Goal: Information Seeking & Learning: Compare options

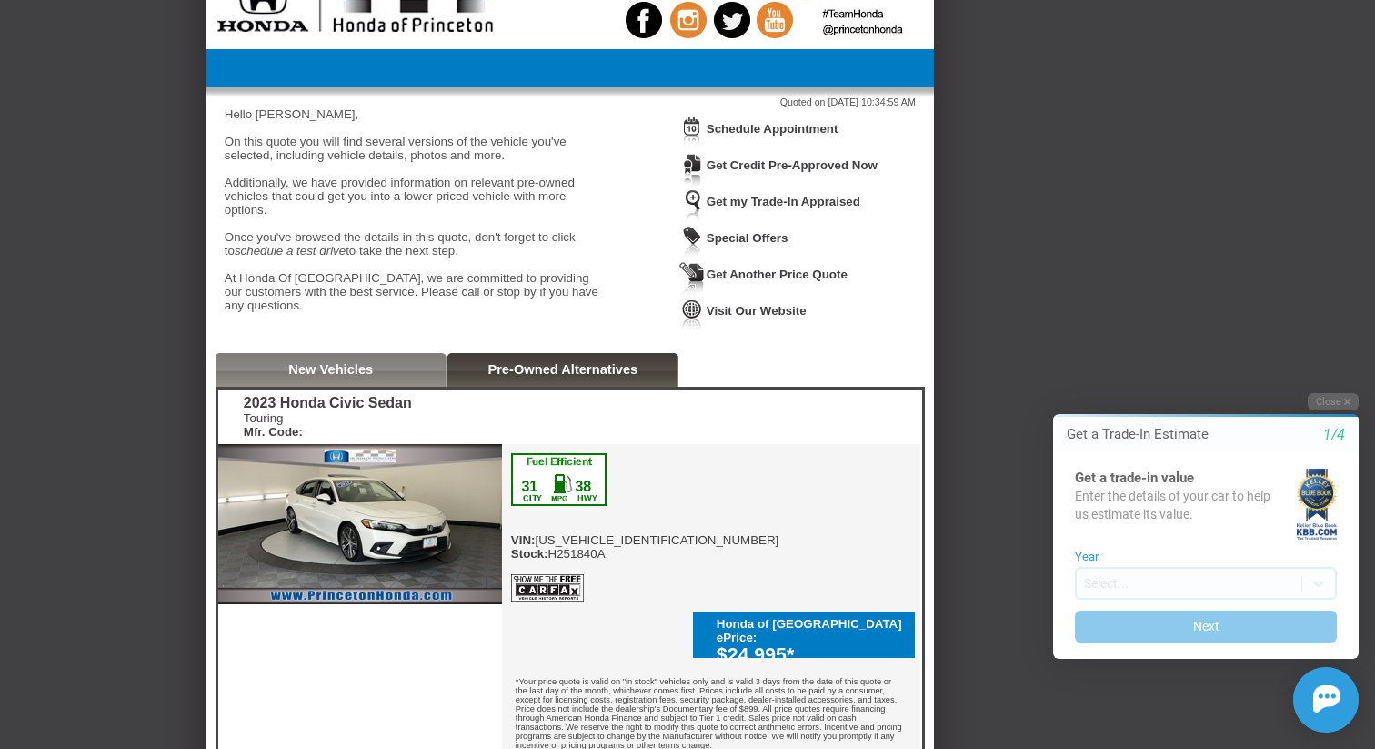
scroll to position [73, 0]
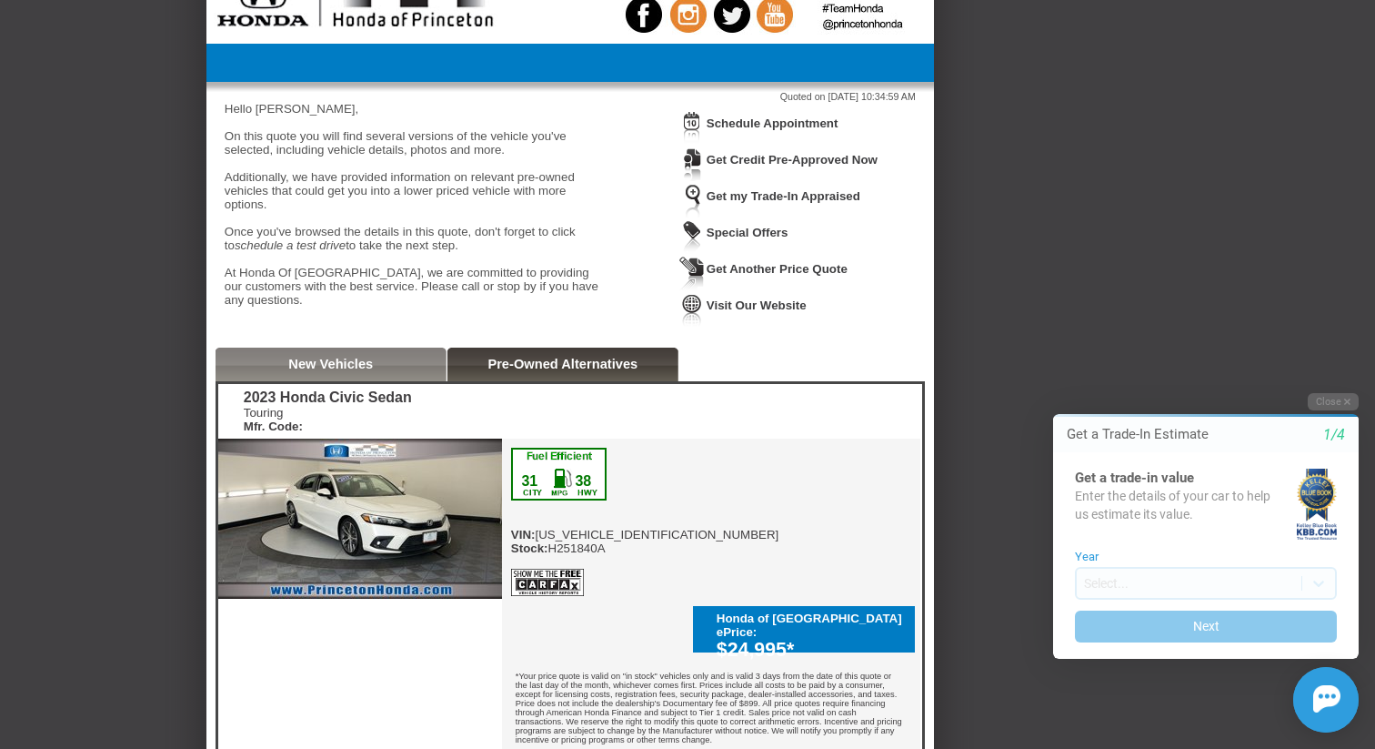
click at [412, 406] on div "2023 Honda Civic Sedan" at bounding box center [328, 397] width 168 height 16
click at [441, 407] on div "2023 Honda Civic Sedan Touring Mfr. Code: Reserve This Vehicle Please confirm t…" at bounding box center [570, 731] width 704 height 695
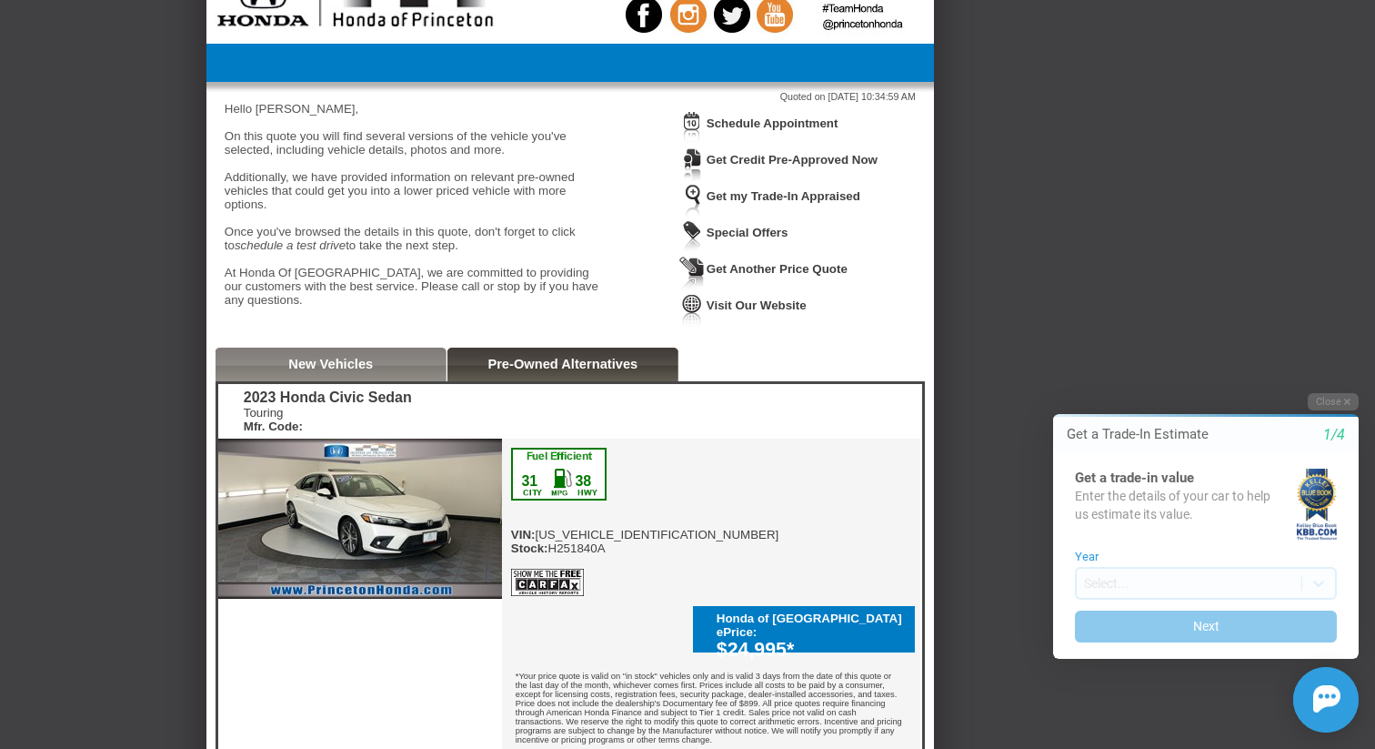
click at [441, 407] on div "2023 Honda Civic Sedan Touring Mfr. Code: Reserve This Vehicle Please confirm t…" at bounding box center [570, 731] width 704 height 695
click at [412, 406] on div "2023 Honda Civic Sedan" at bounding box center [328, 397] width 168 height 16
click at [462, 408] on div "2023 Honda Civic Sedan Touring Mfr. Code: Reserve This Vehicle Please confirm t…" at bounding box center [570, 731] width 704 height 695
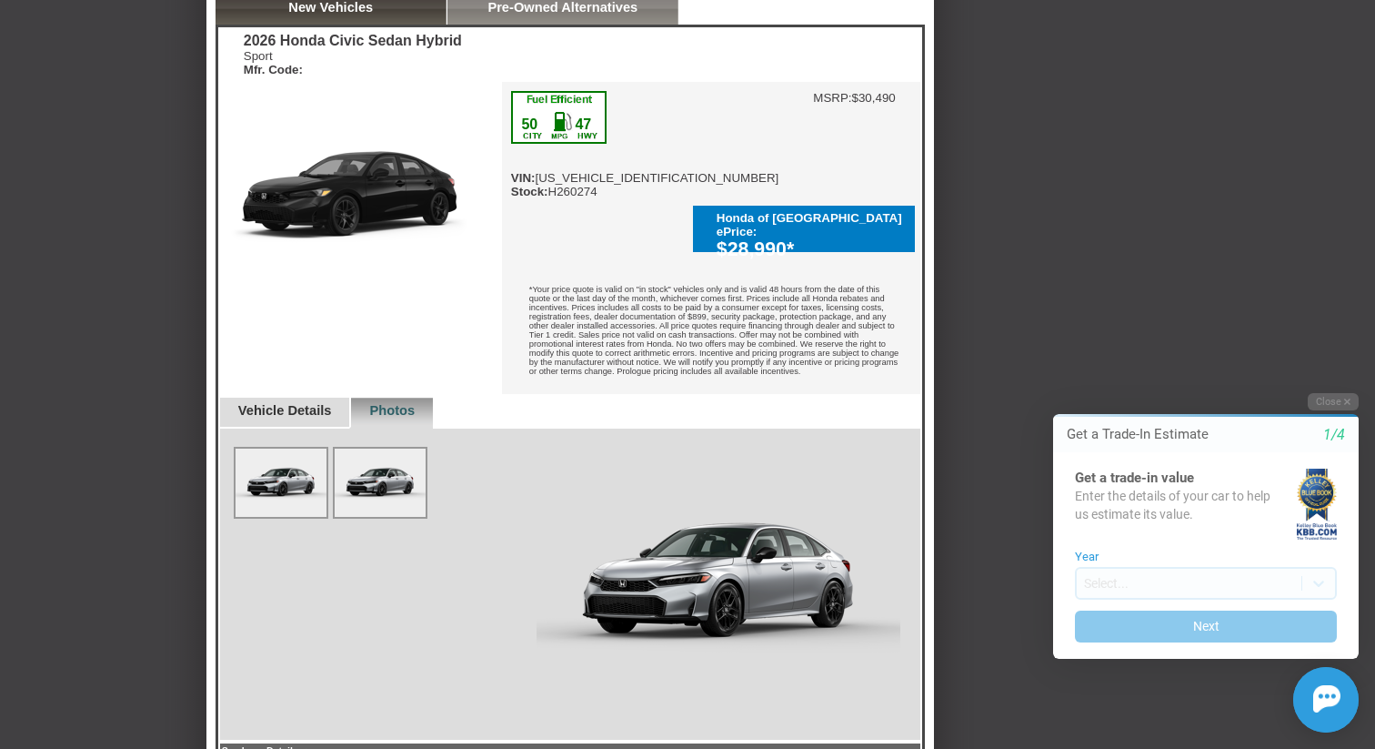
scroll to position [421, 0]
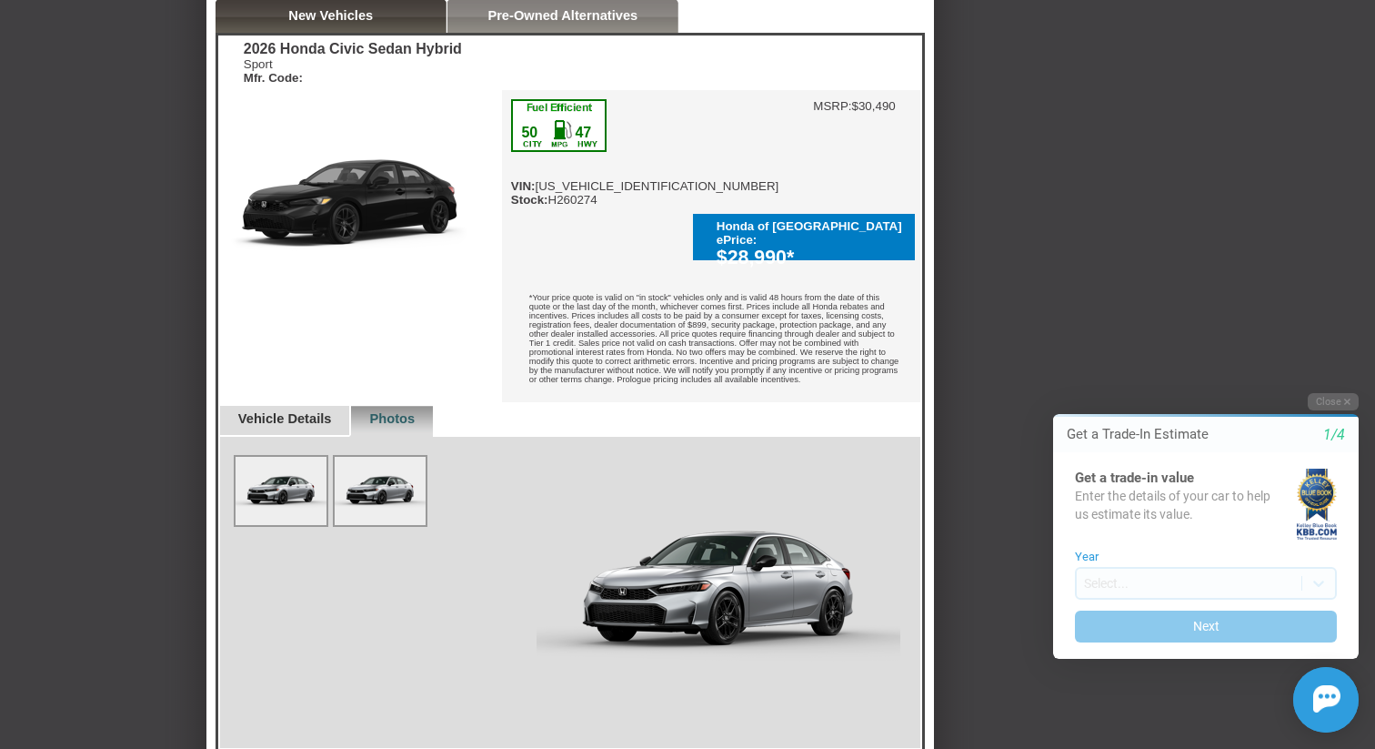
click at [306, 418] on link "Vehicle Details" at bounding box center [285, 418] width 94 height 15
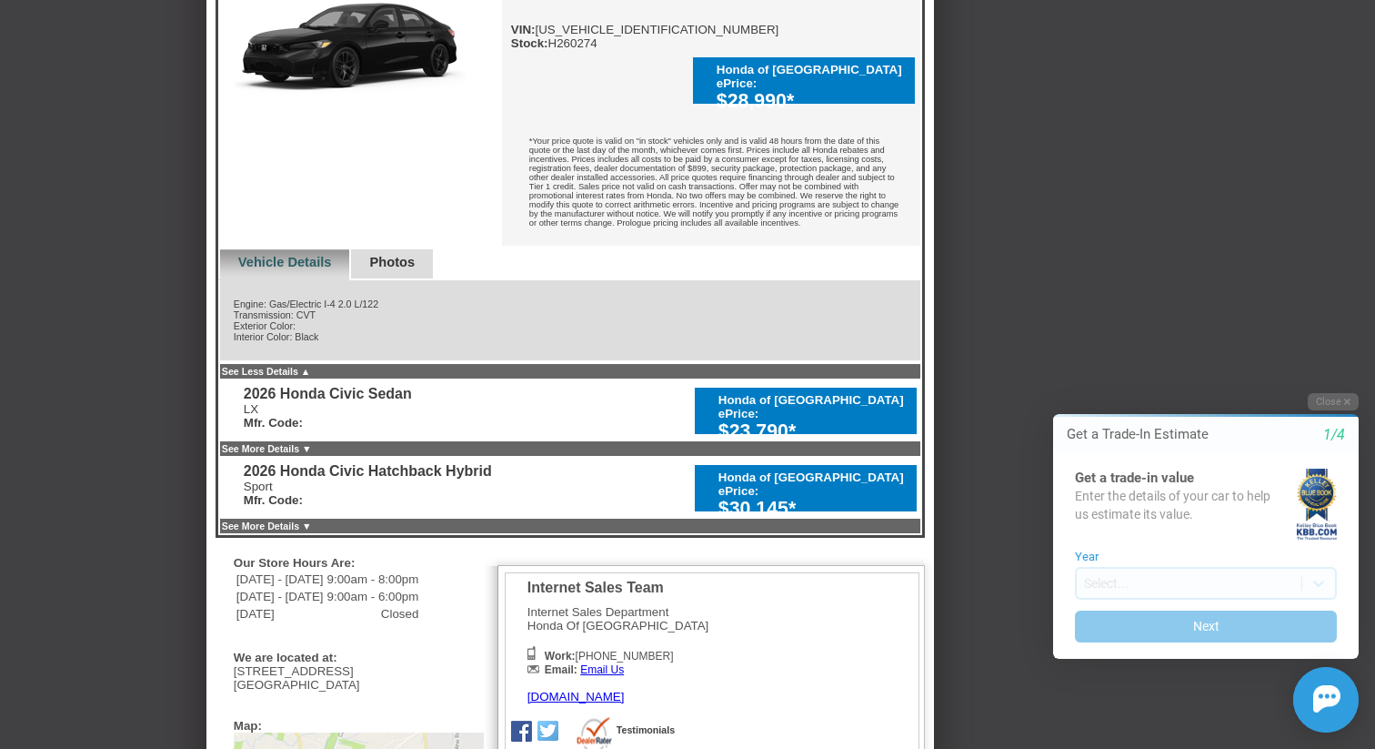
scroll to position [582, 0]
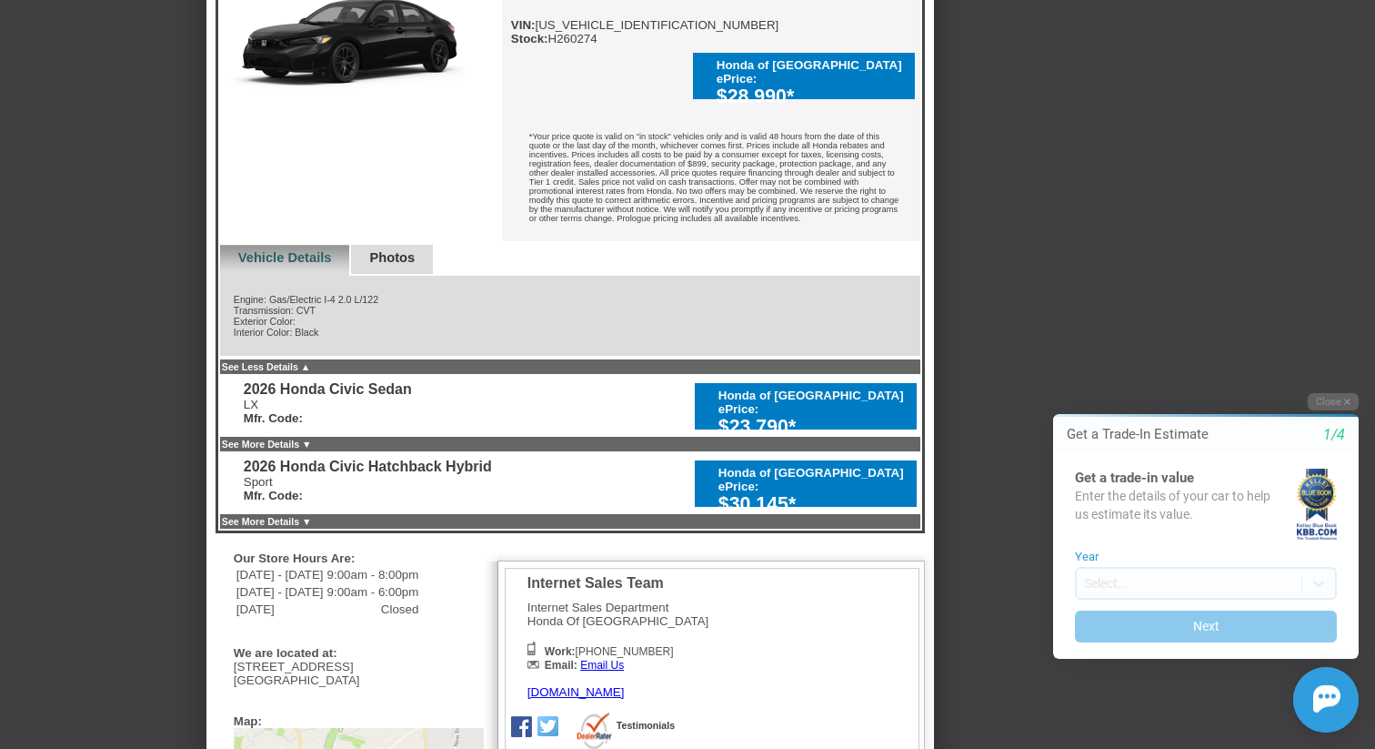
click at [361, 420] on div "LX Mfr. Code:" at bounding box center [328, 410] width 168 height 27
click at [375, 420] on div "LX Mfr. Code:" at bounding box center [328, 410] width 168 height 27
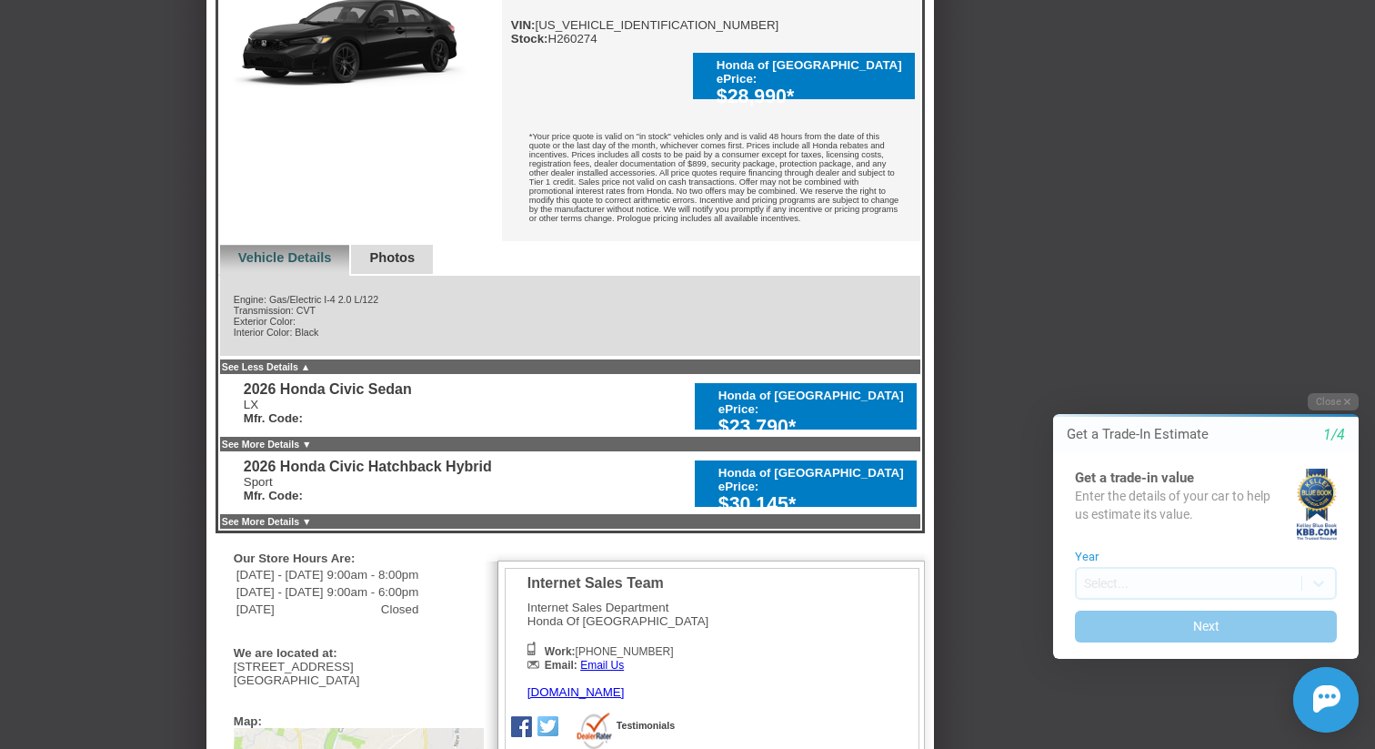
click at [374, 420] on div "LX Mfr. Code:" at bounding box center [328, 410] width 168 height 27
click at [367, 421] on div "LX Mfr. Code:" at bounding box center [328, 410] width 168 height 27
click at [394, 425] on div "LX Mfr. Code:" at bounding box center [328, 410] width 168 height 27
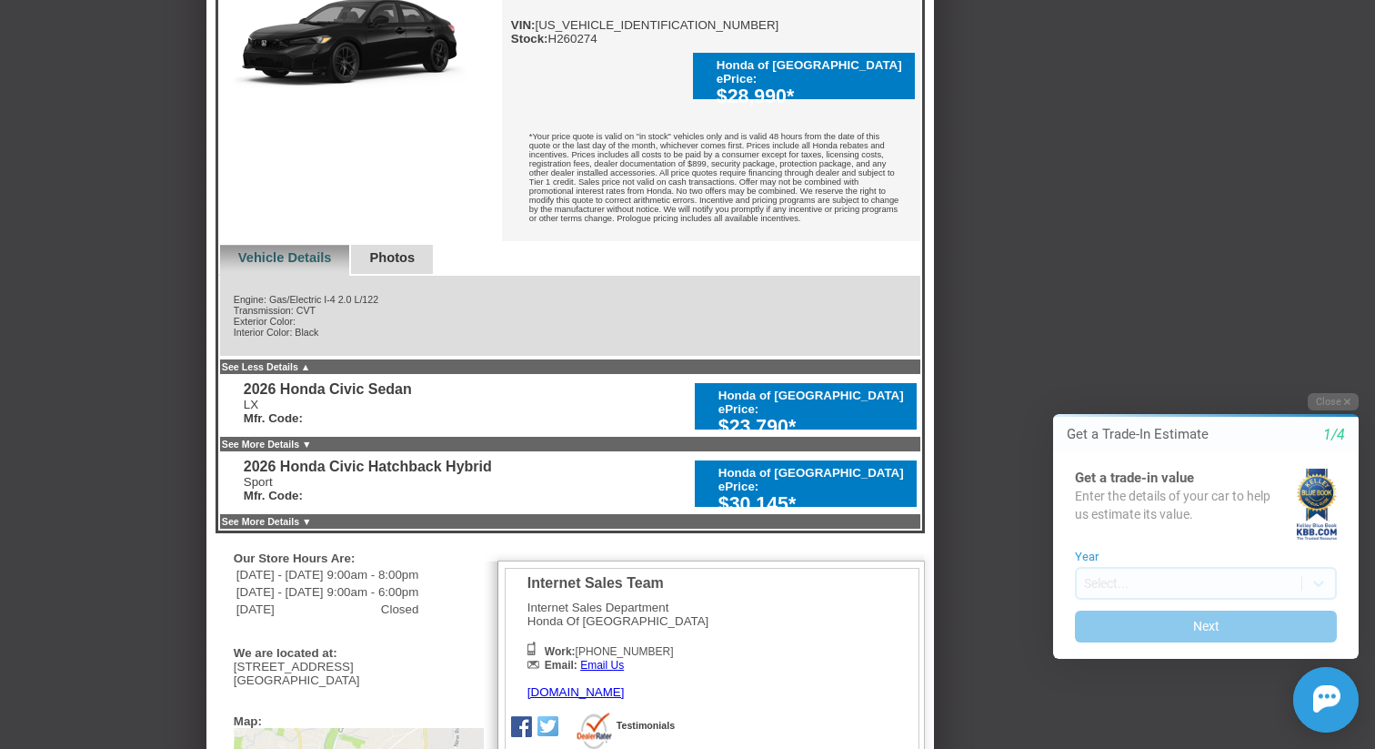
click at [393, 425] on div "LX Mfr. Code:" at bounding box center [328, 410] width 168 height 27
click at [383, 425] on div "LX Mfr. Code:" at bounding box center [328, 410] width 168 height 27
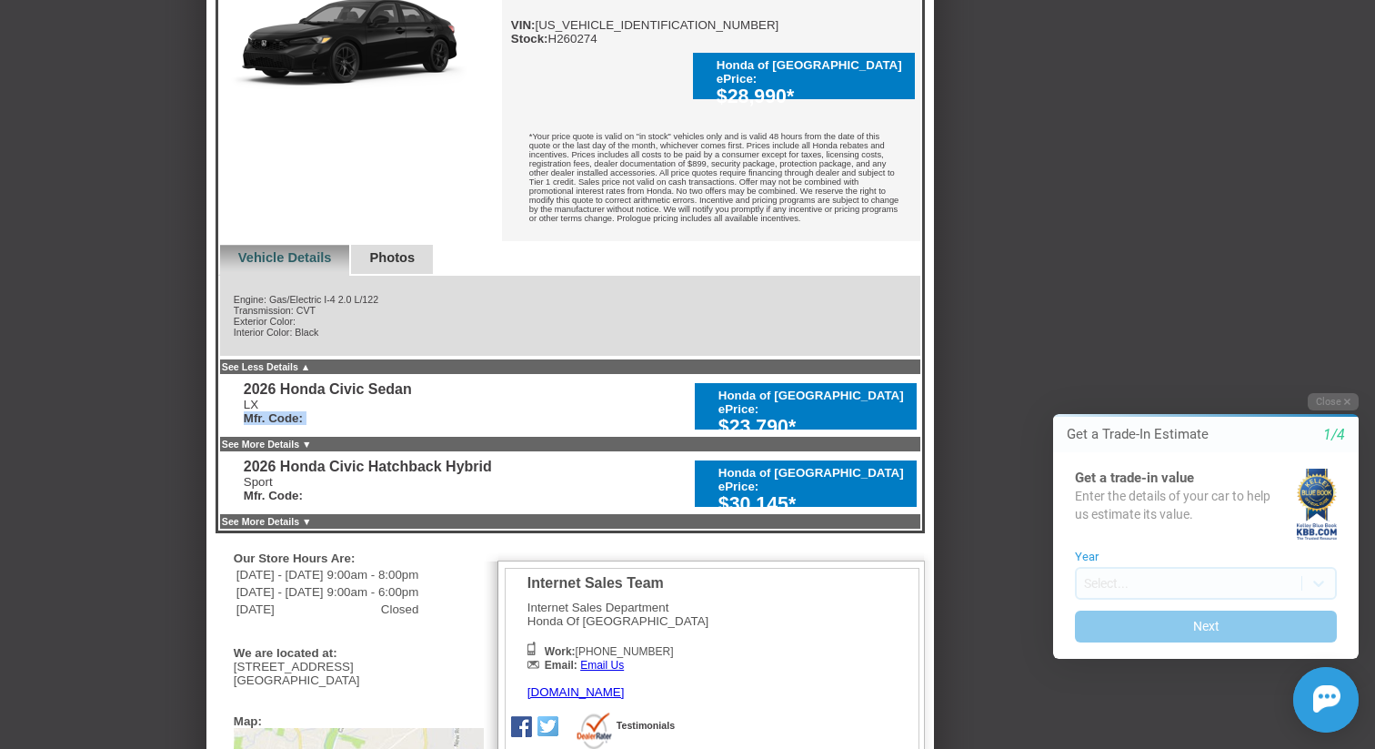
click at [392, 425] on div "LX Mfr. Code:" at bounding box center [328, 410] width 168 height 27
click at [388, 425] on div "LX Mfr. Code:" at bounding box center [328, 410] width 168 height 27
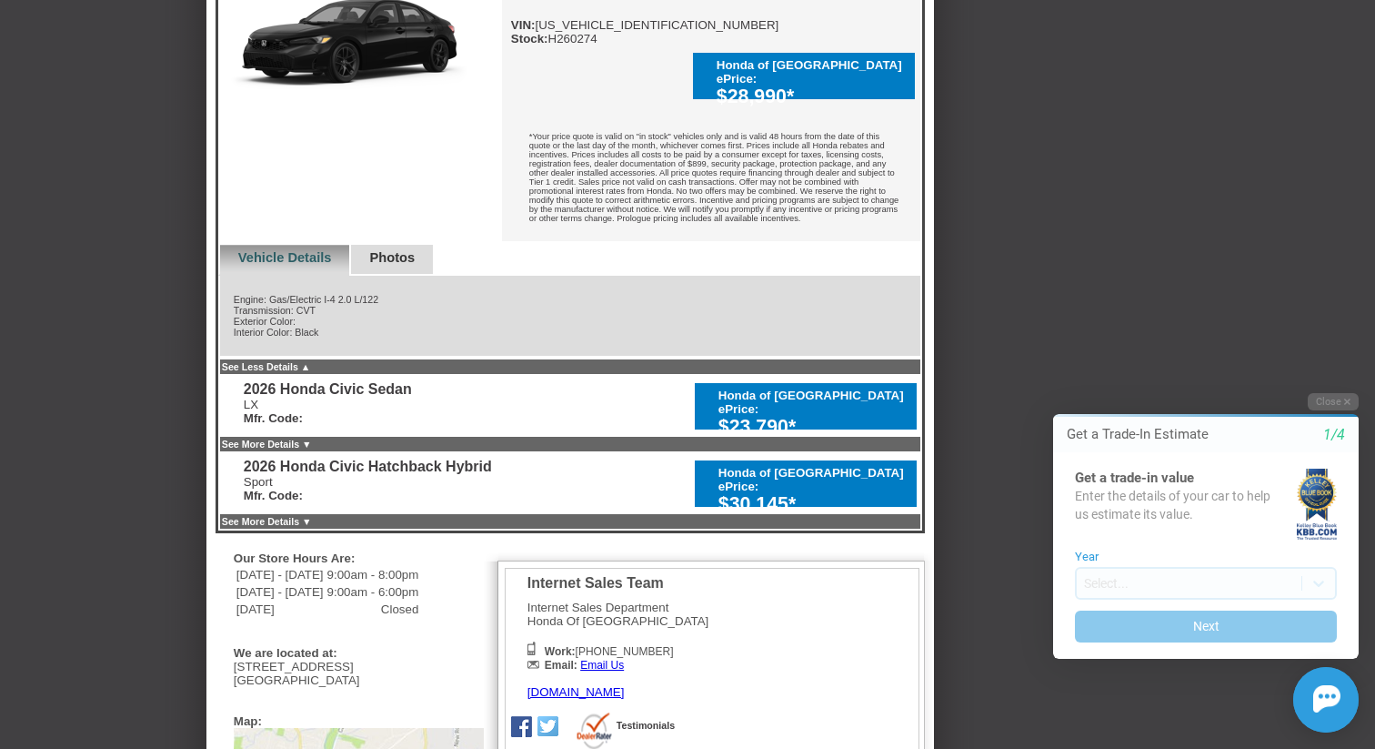
click at [406, 425] on div "LX Mfr. Code:" at bounding box center [328, 410] width 168 height 27
click at [387, 425] on div "LX Mfr. Code:" at bounding box center [328, 410] width 168 height 27
click at [401, 425] on div "LX Mfr. Code:" at bounding box center [328, 410] width 168 height 27
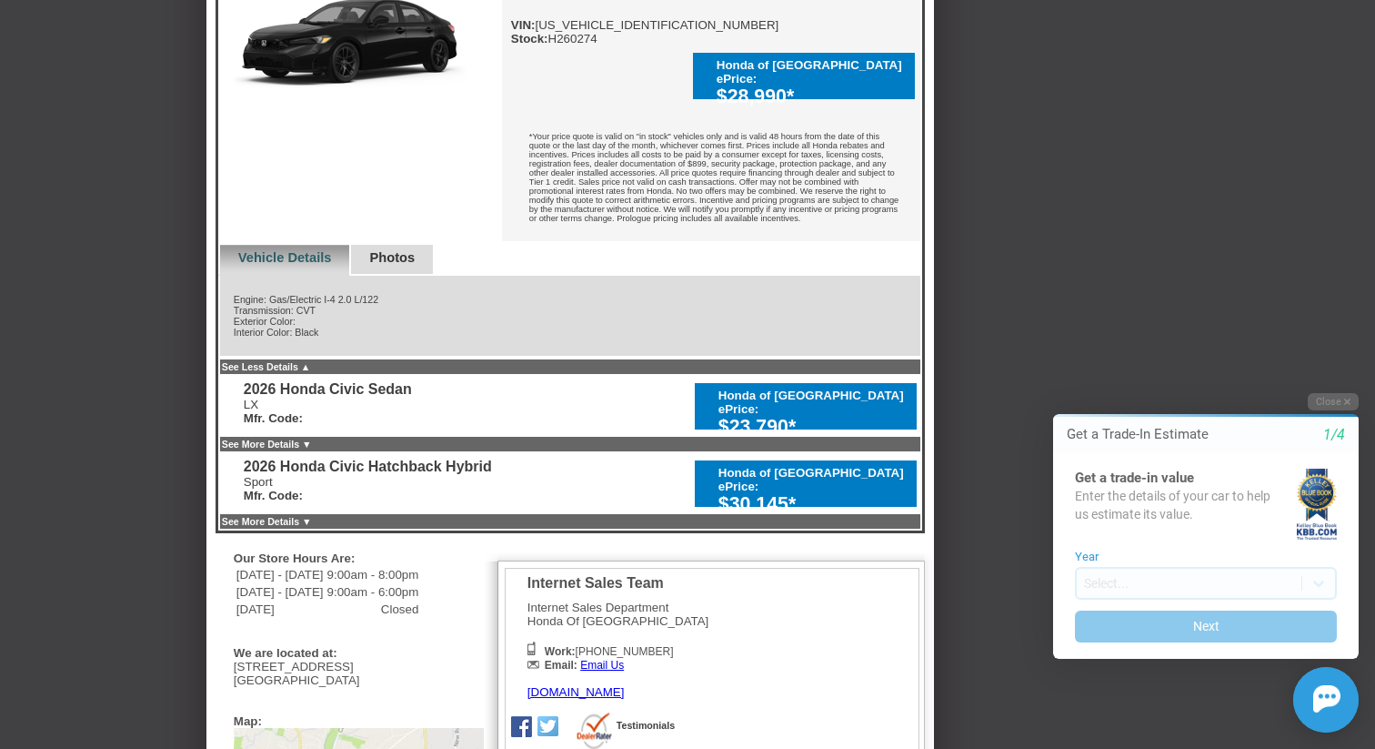
click at [401, 425] on div "LX Mfr. Code:" at bounding box center [328, 410] width 168 height 27
click at [388, 425] on div "LX Mfr. Code:" at bounding box center [328, 410] width 168 height 27
click at [401, 425] on div "LX Mfr. Code:" at bounding box center [328, 410] width 168 height 27
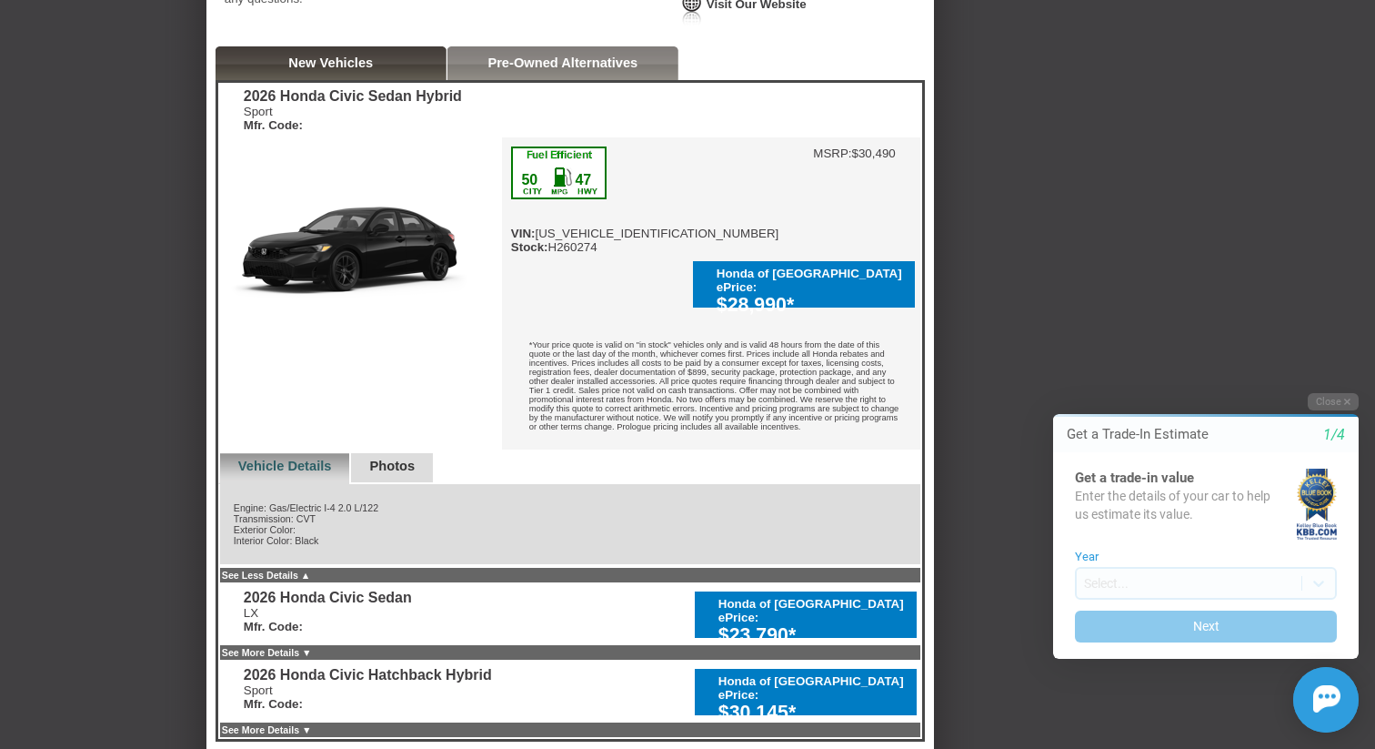
scroll to position [371, 0]
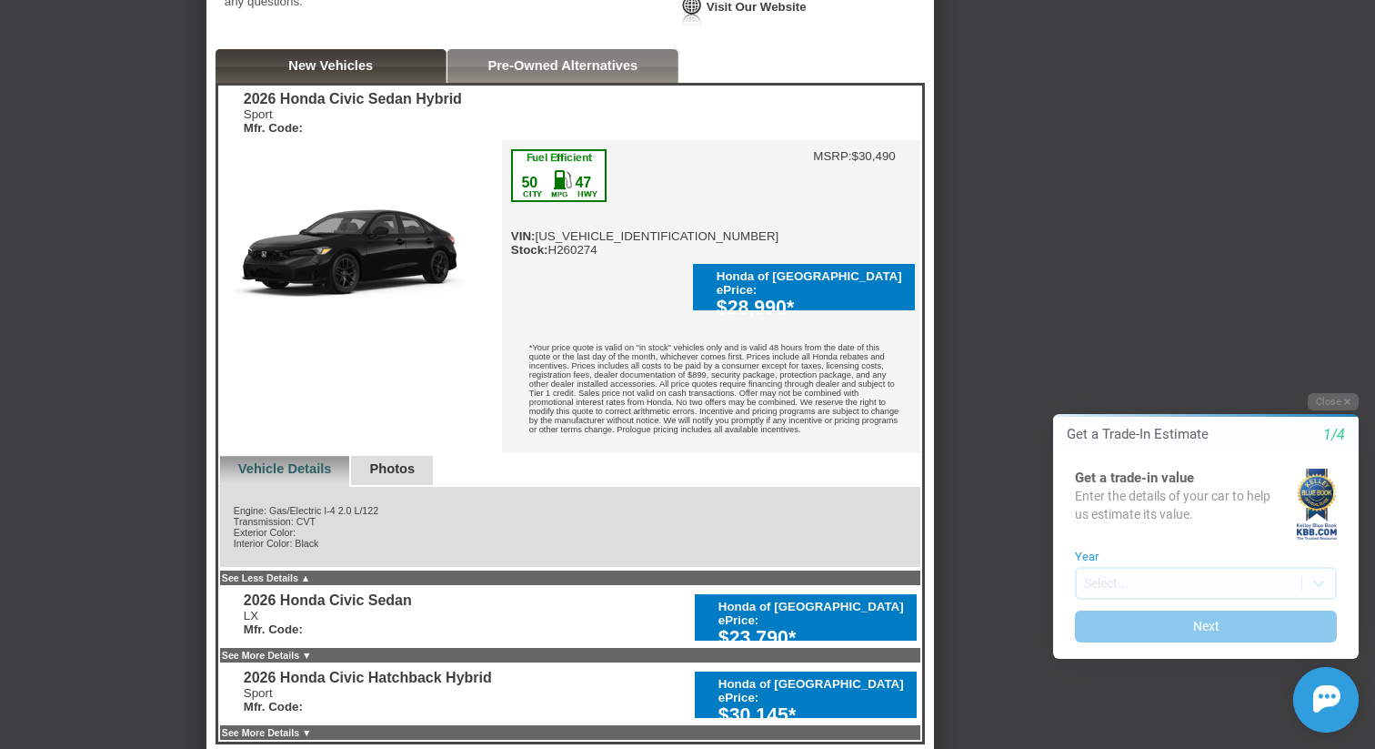
click at [770, 709] on div "$30,145*" at bounding box center [813, 715] width 189 height 23
click at [452, 680] on div "2026 Honda Civic Hatchback Hybrid" at bounding box center [368, 677] width 248 height 16
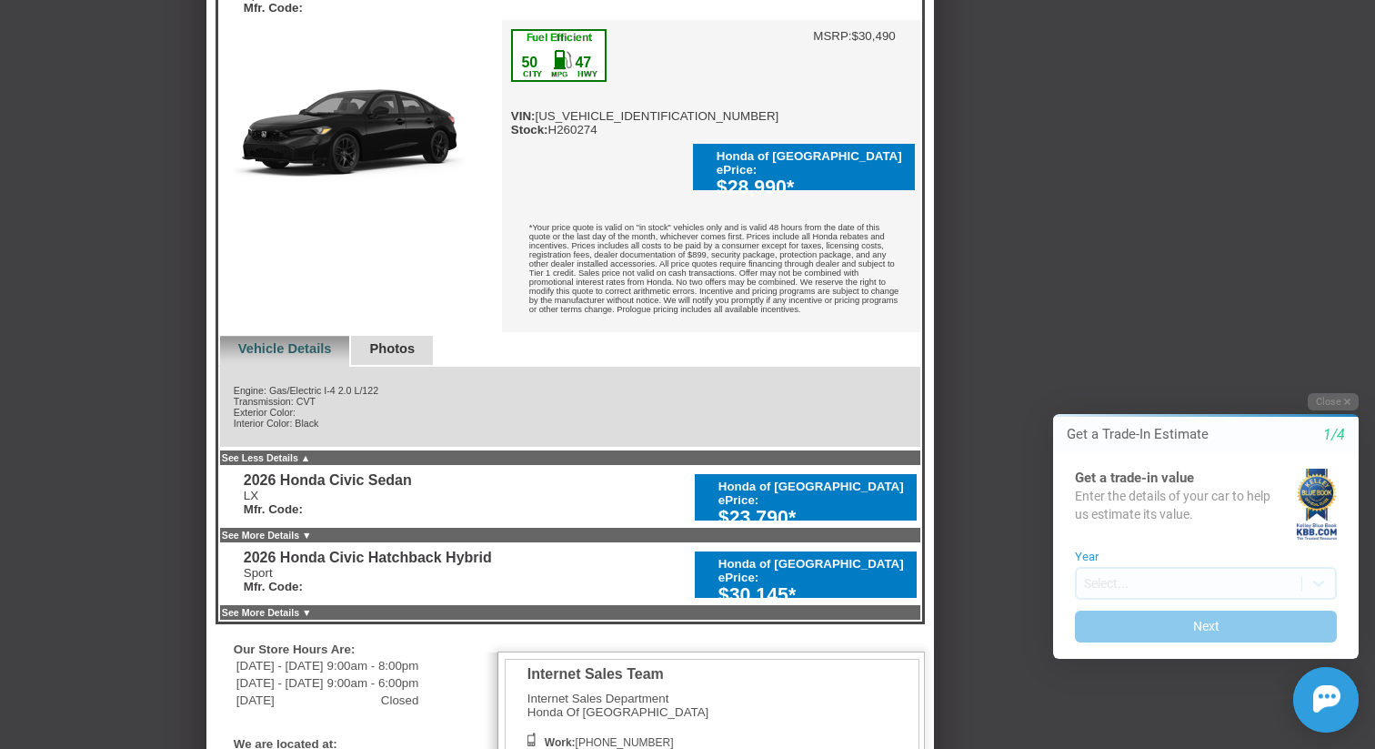
scroll to position [517, 0]
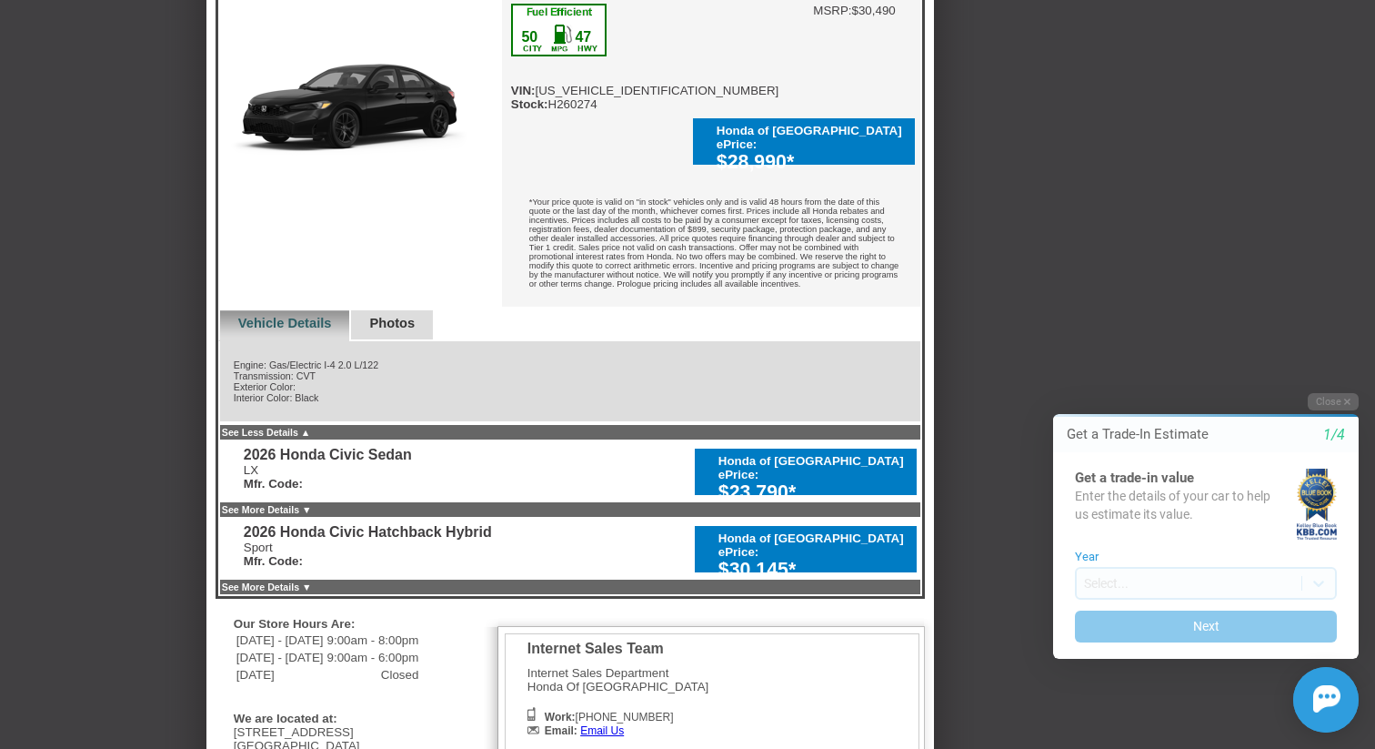
click at [415, 319] on link "Photos" at bounding box center [391, 323] width 45 height 15
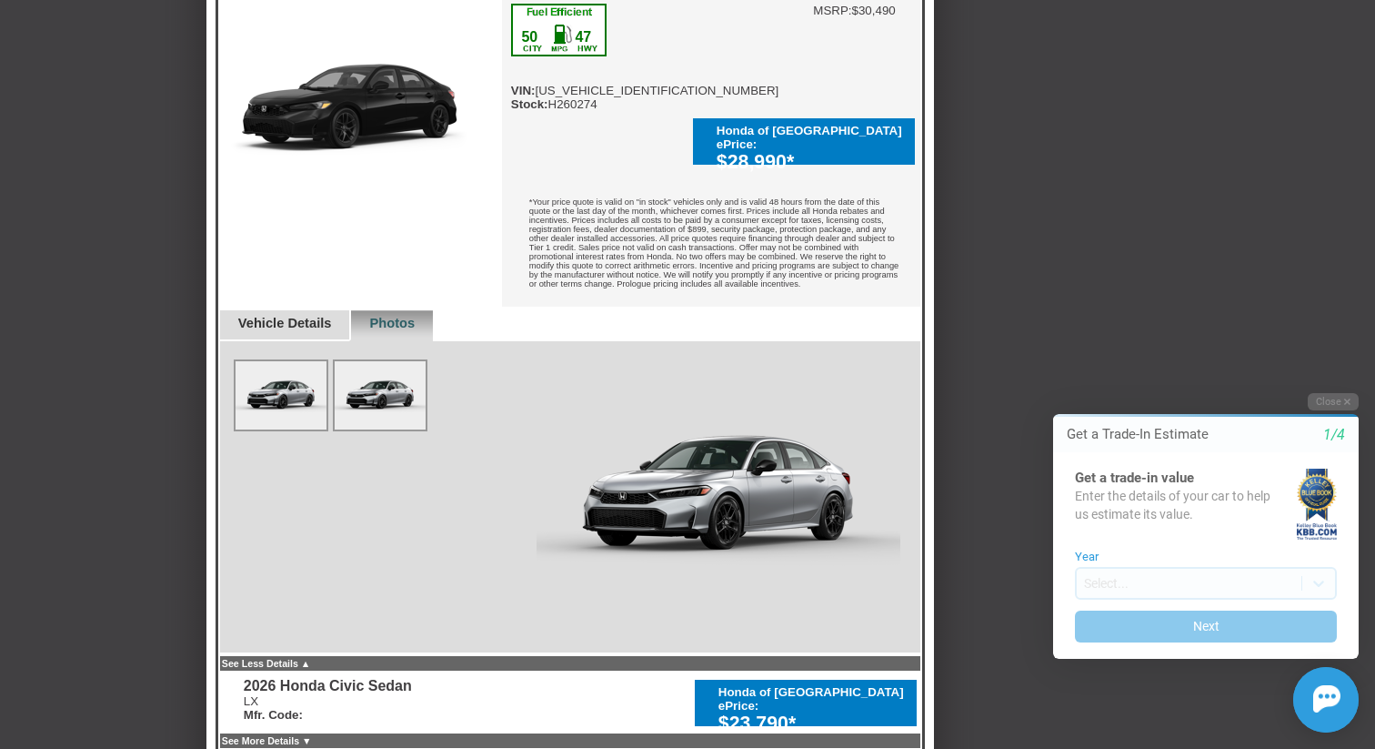
click at [297, 323] on link "Vehicle Details" at bounding box center [285, 323] width 94 height 15
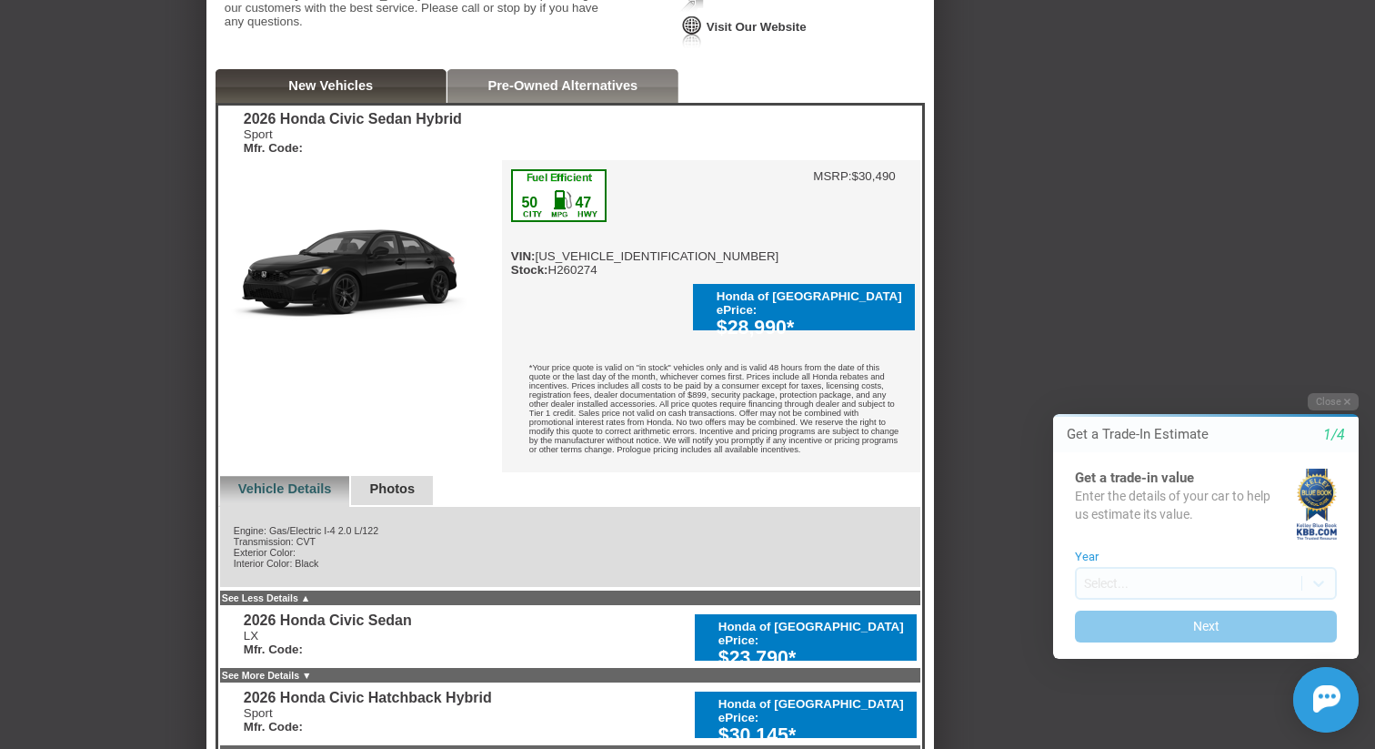
scroll to position [353, 0]
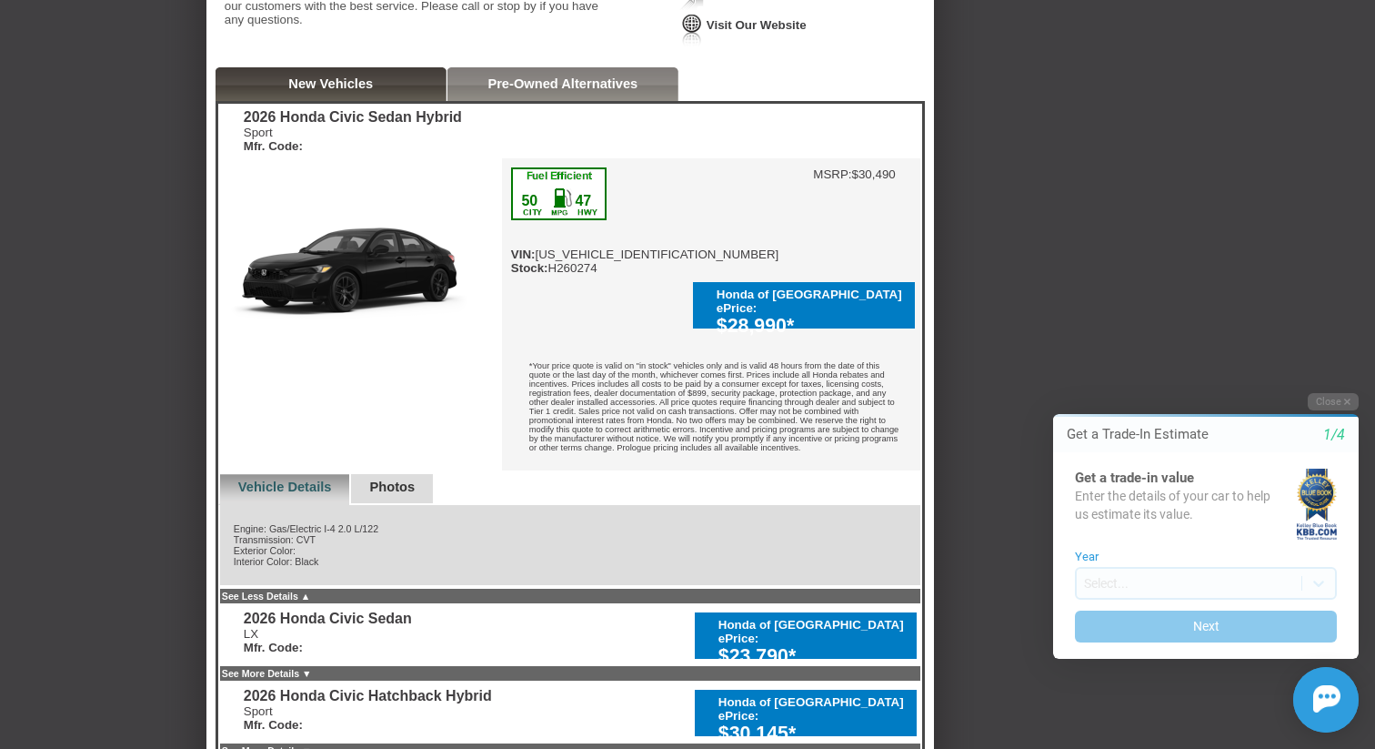
click at [488, 91] on link "Pre-Owned Alternatives" at bounding box center [563, 83] width 150 height 15
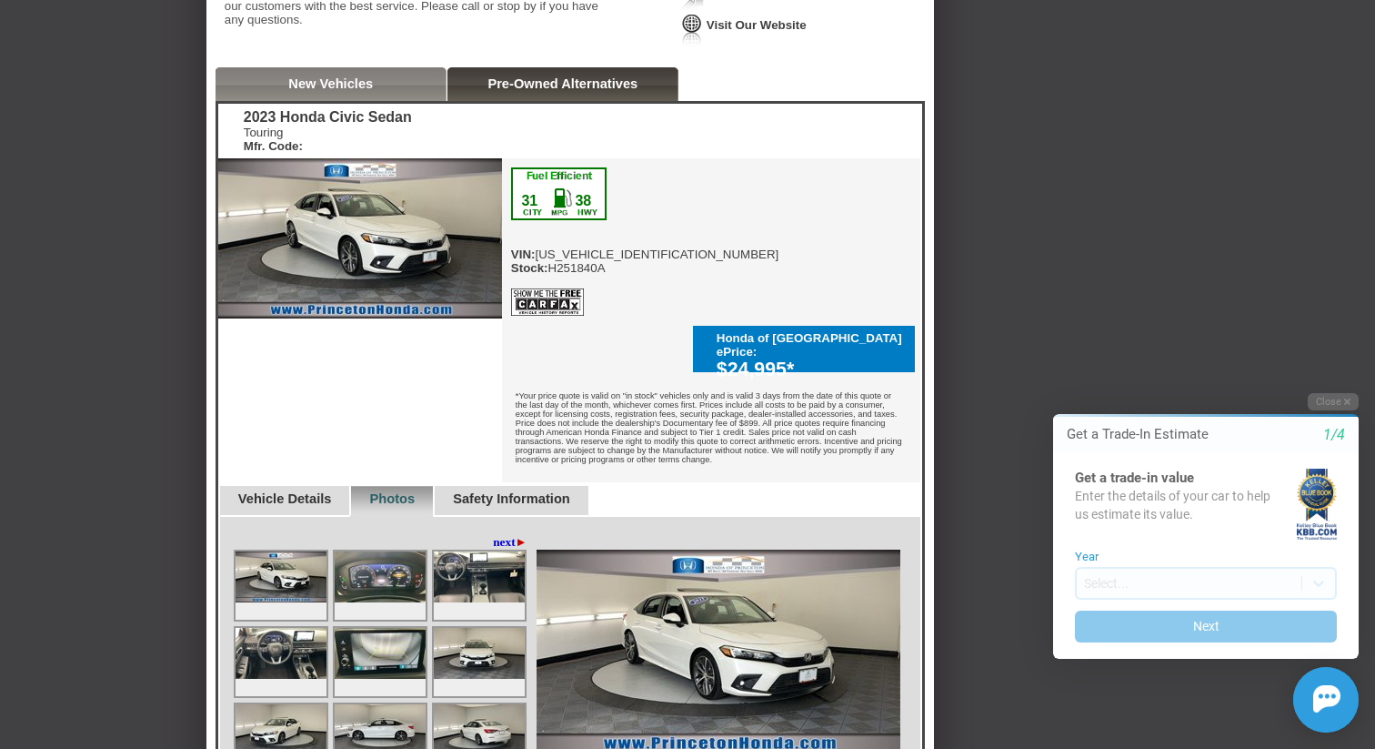
click at [399, 90] on div "New Vehicles" at bounding box center [331, 84] width 231 height 34
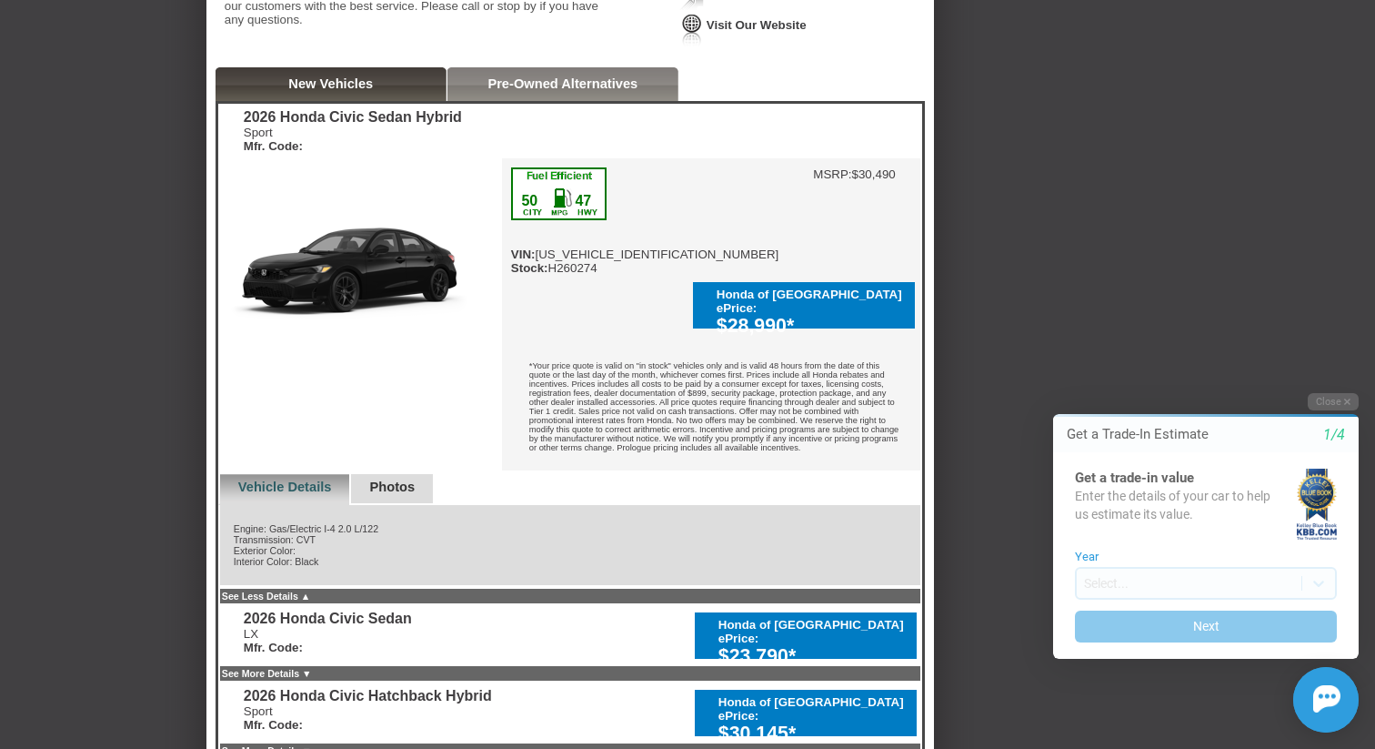
click at [502, 89] on link "Pre-Owned Alternatives" at bounding box center [563, 83] width 150 height 15
